Goal: Communication & Community: Answer question/provide support

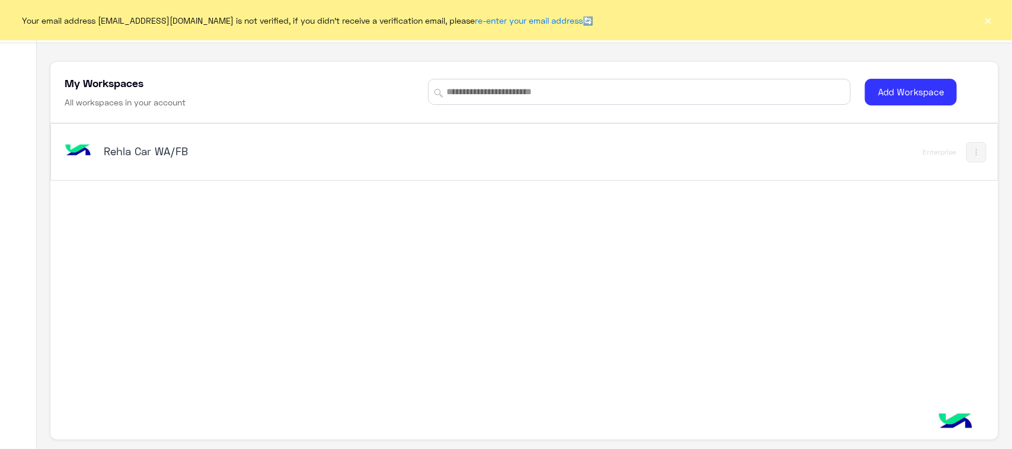
click at [52, 137] on div "Rehla Car WA/FB Enterprise" at bounding box center [524, 152] width 946 height 56
click at [78, 145] on img at bounding box center [78, 151] width 32 height 32
click at [169, 169] on div "Rehla Car WA/FB" at bounding box center [339, 152] width 554 height 34
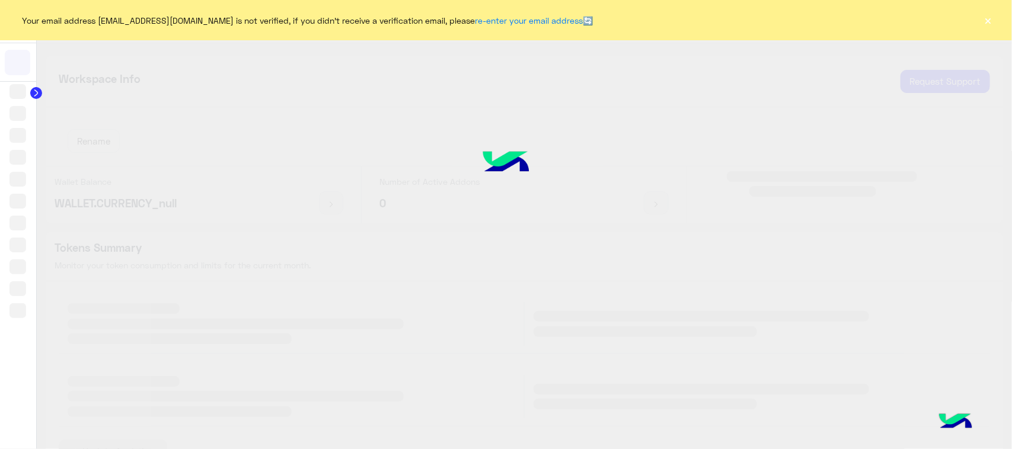
click at [175, 151] on div at bounding box center [506, 224] width 1012 height 450
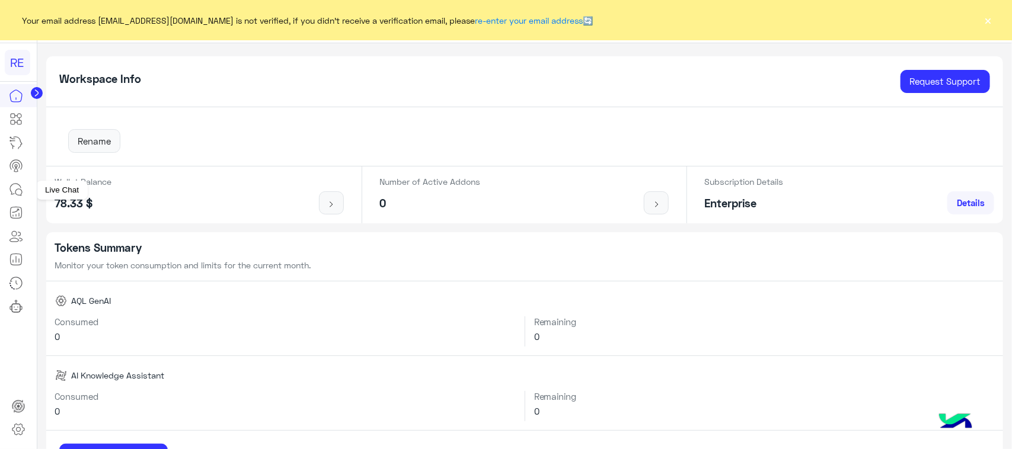
click at [24, 192] on link at bounding box center [16, 190] width 32 height 24
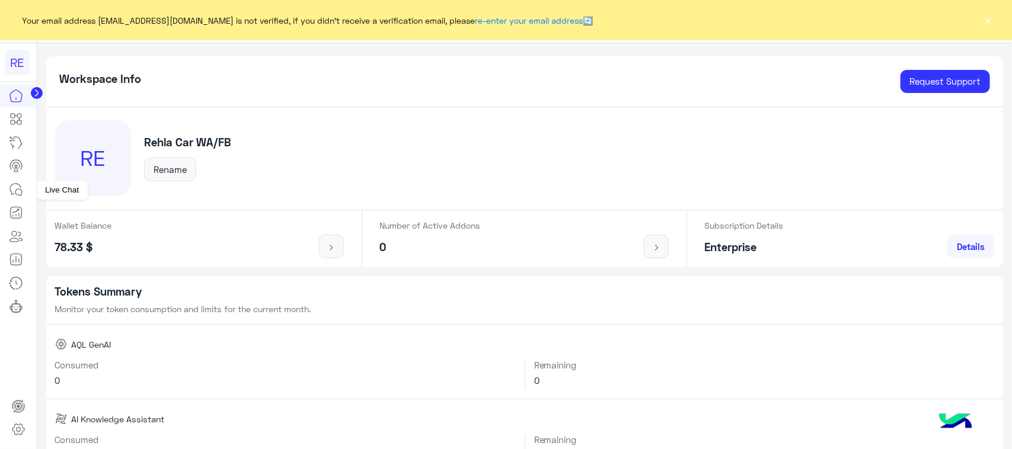
click at [20, 187] on icon at bounding box center [15, 189] width 11 height 11
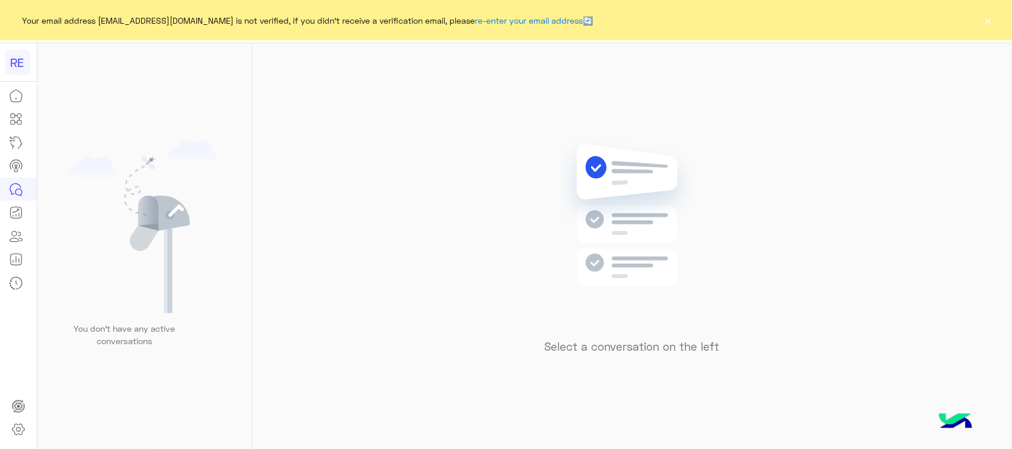
click at [988, 21] on button "×" at bounding box center [989, 20] width 12 height 12
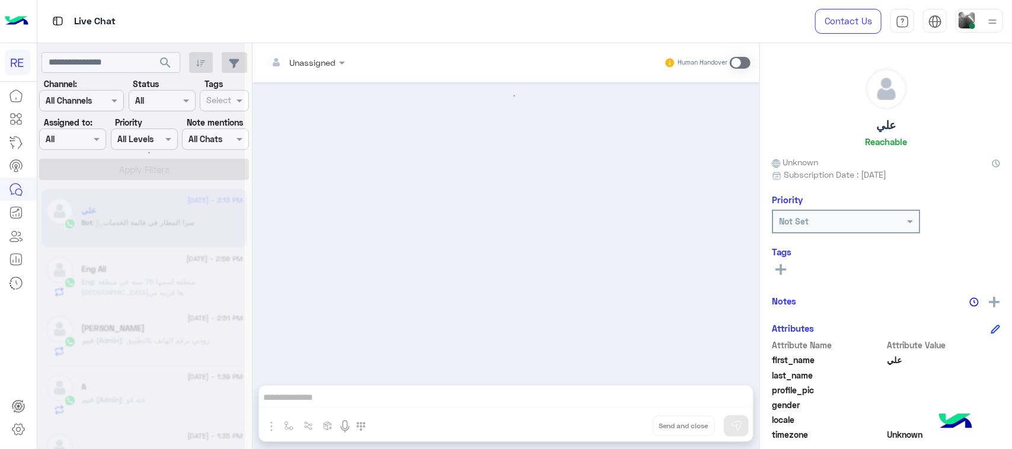
scroll to position [924, 0]
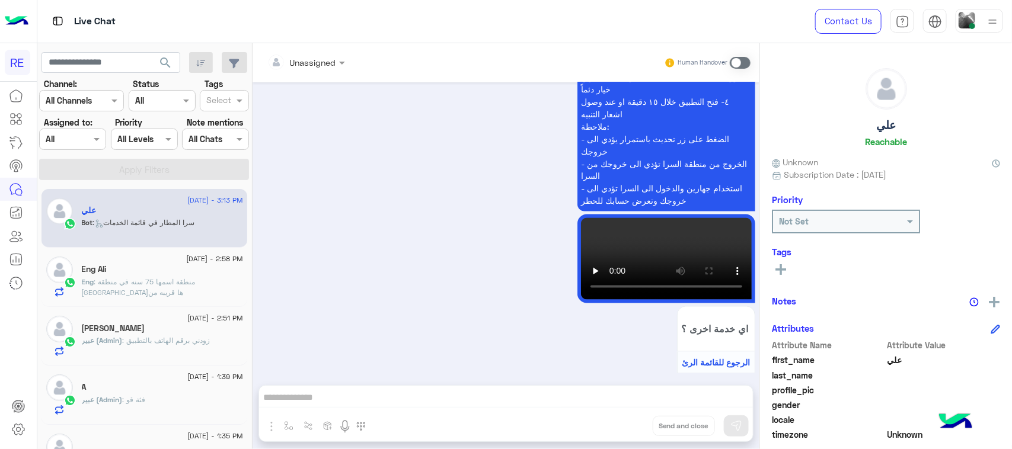
click at [197, 271] on div "Eng Ali" at bounding box center [162, 270] width 161 height 12
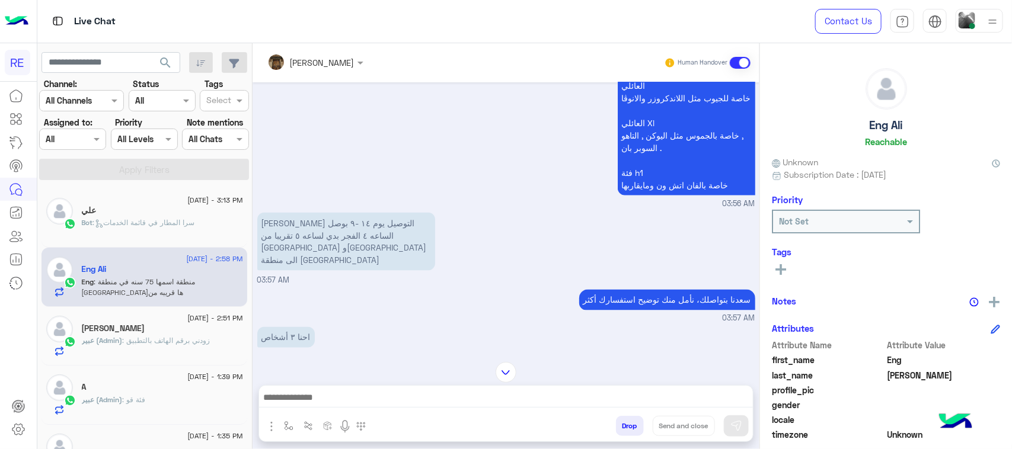
scroll to position [921, 0]
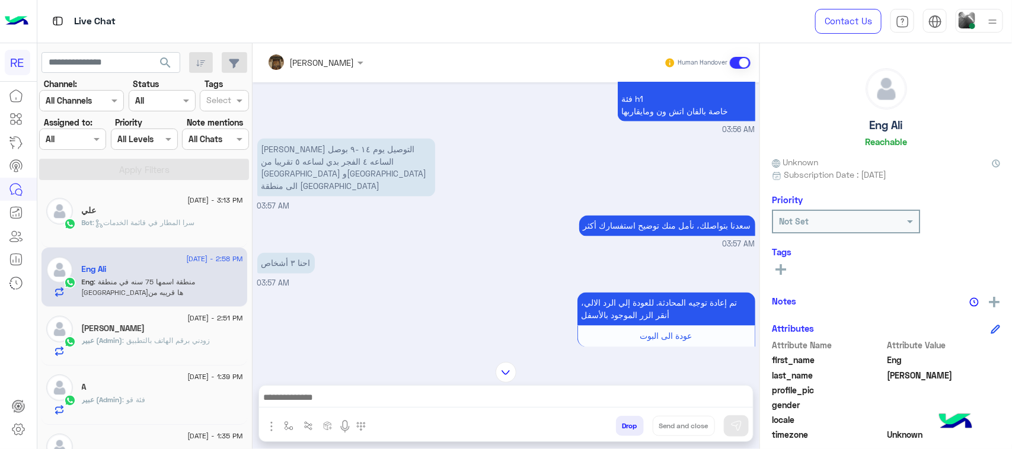
drag, startPoint x: 433, startPoint y: 206, endPoint x: 349, endPoint y: 239, distance: 91.1
click at [349, 250] on div "احنا ٣ أشخاص" at bounding box center [319, 263] width 125 height 27
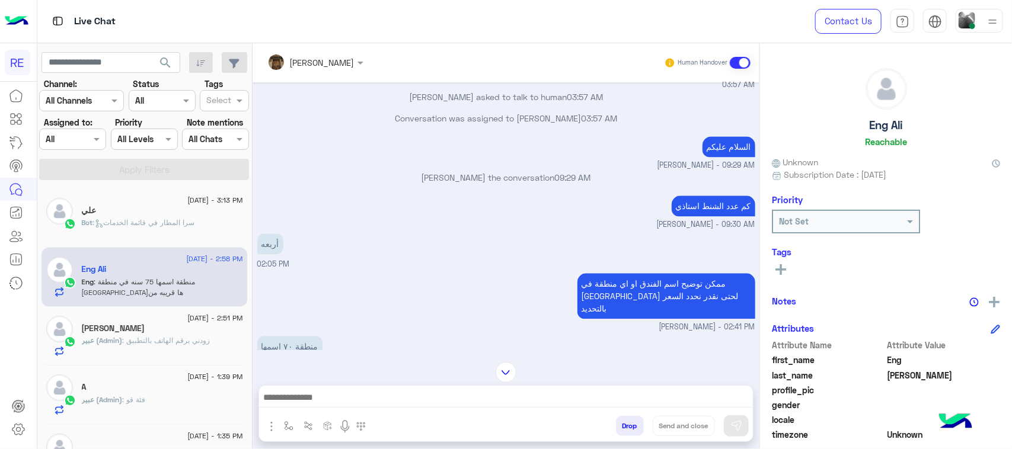
scroll to position [1217, 0]
